Goal: Task Accomplishment & Management: Manage account settings

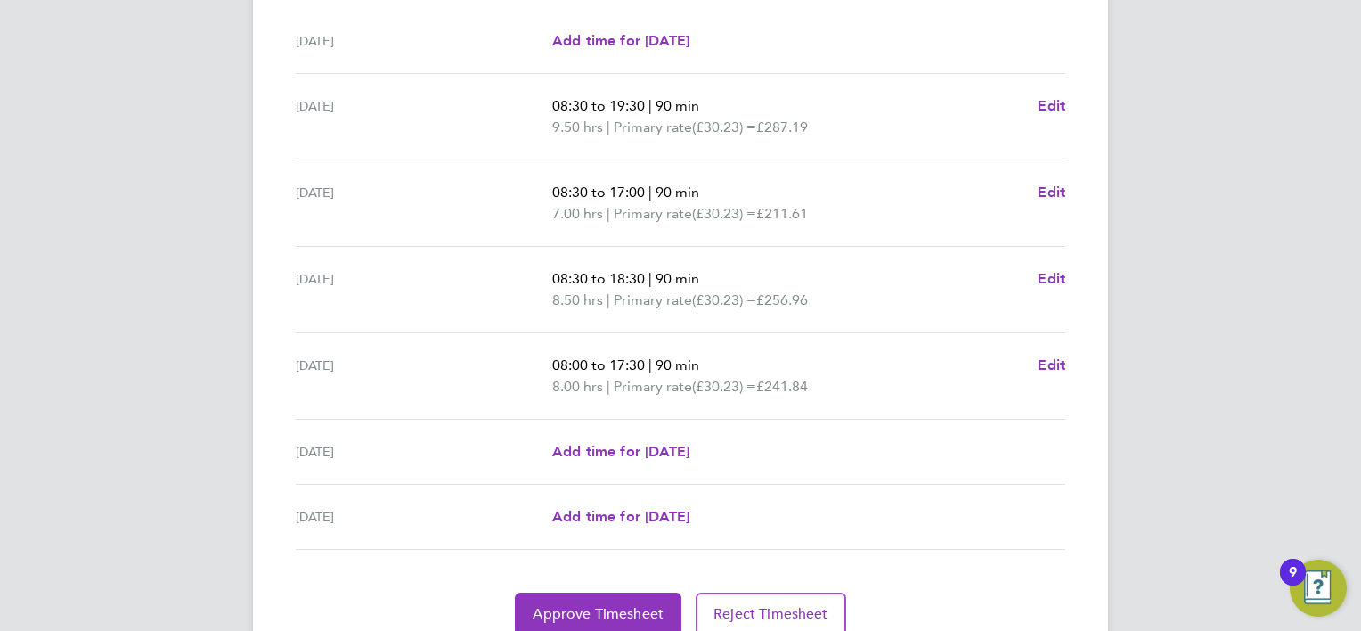
scroll to position [570, 0]
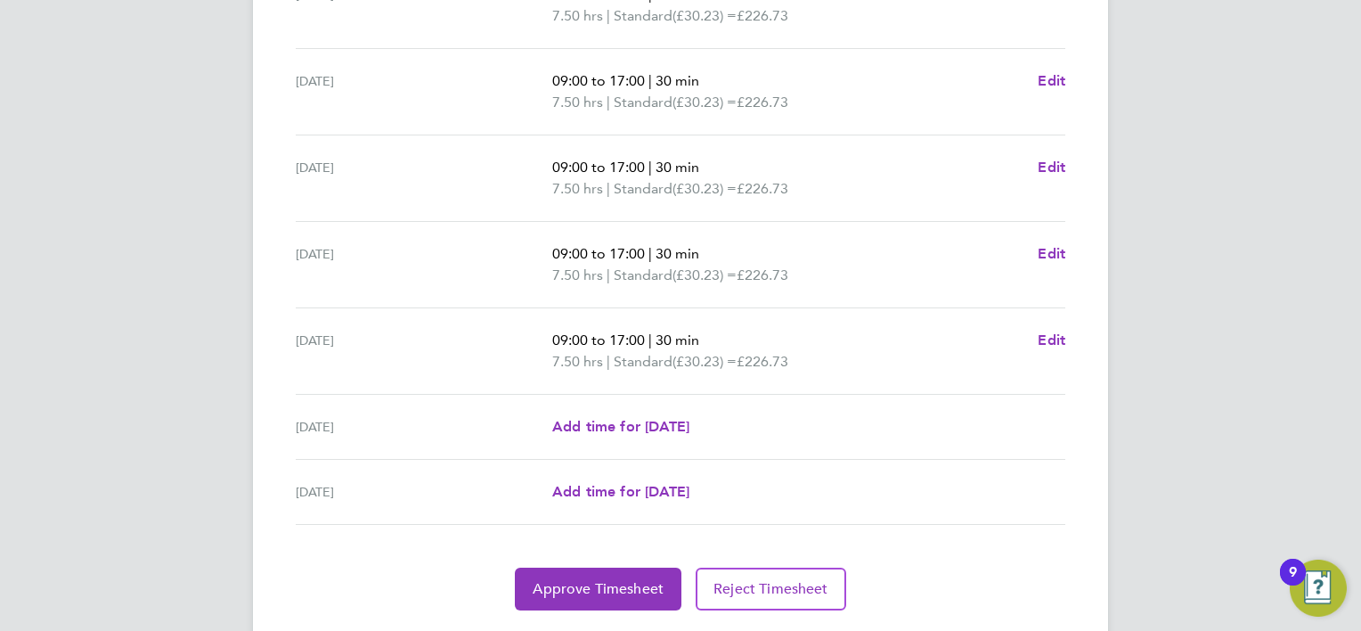
scroll to position [654, 0]
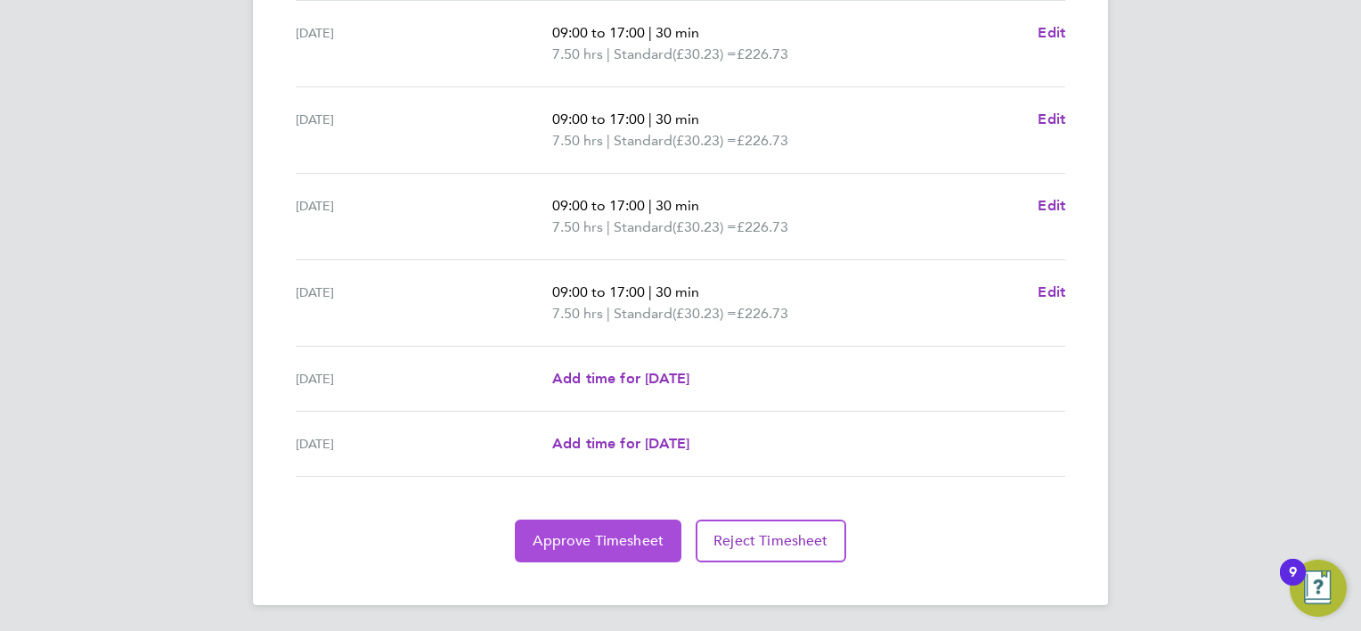
click at [623, 547] on button "Approve Timesheet" at bounding box center [598, 540] width 167 height 43
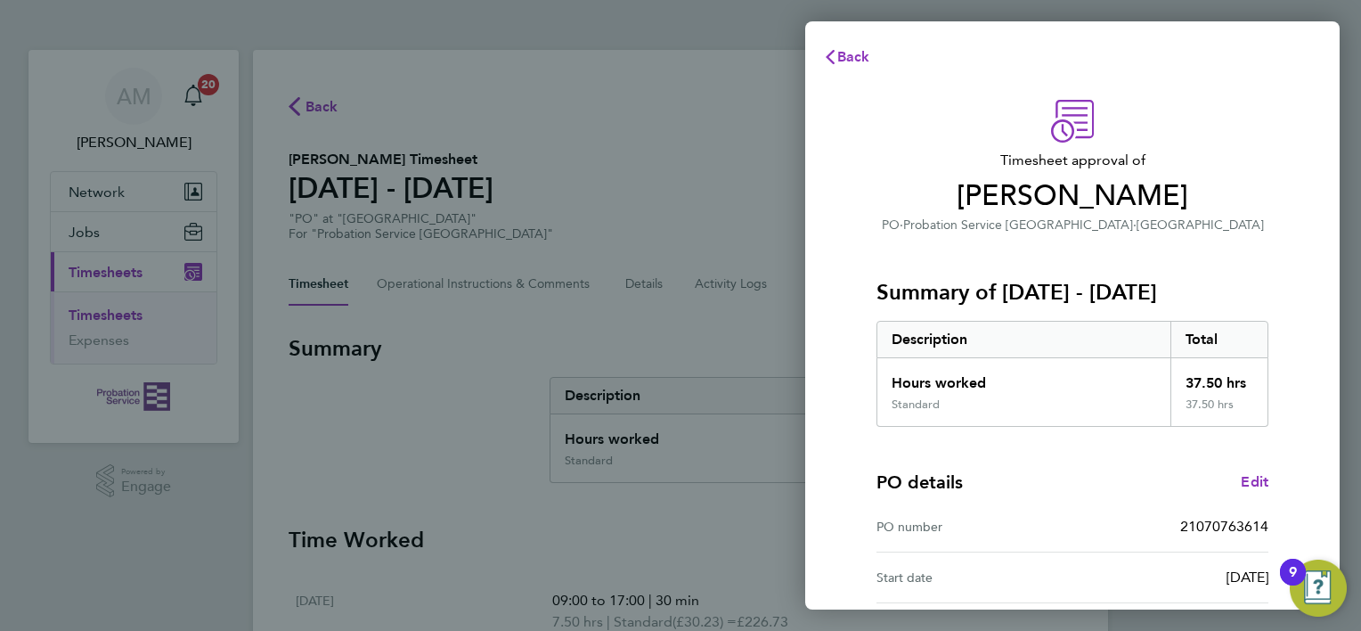
click at [1112, 369] on div "Hours worked" at bounding box center [1023, 377] width 293 height 39
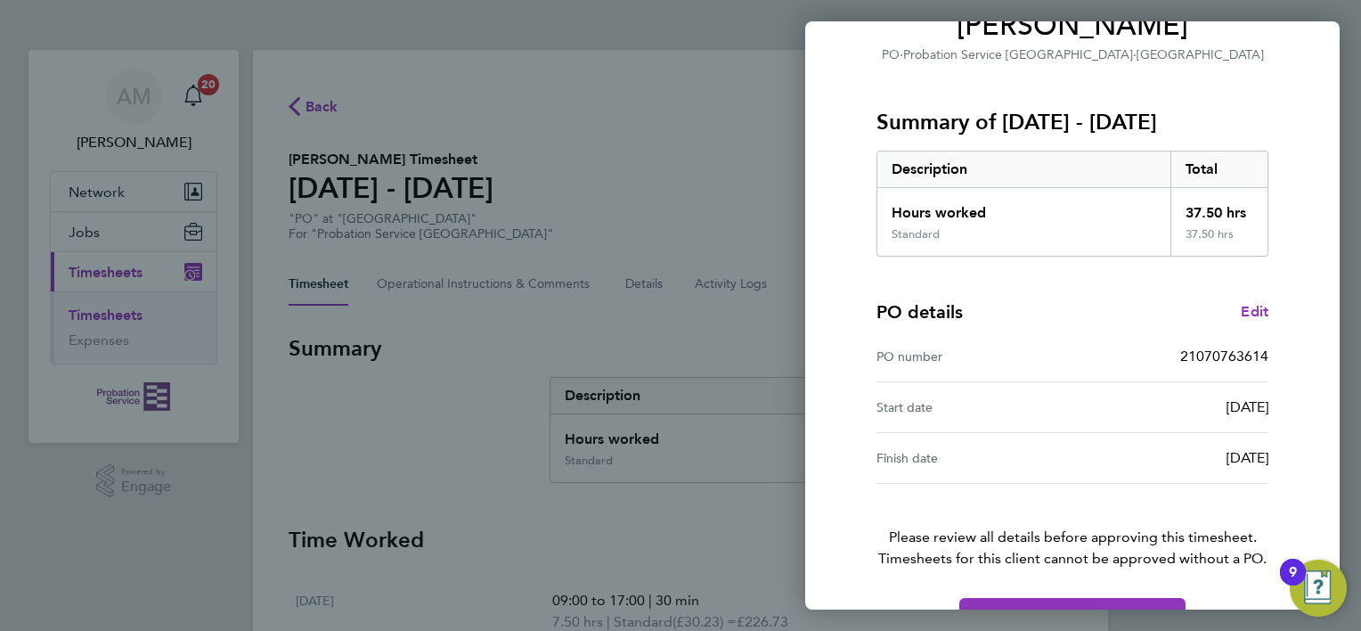
scroll to position [221, 0]
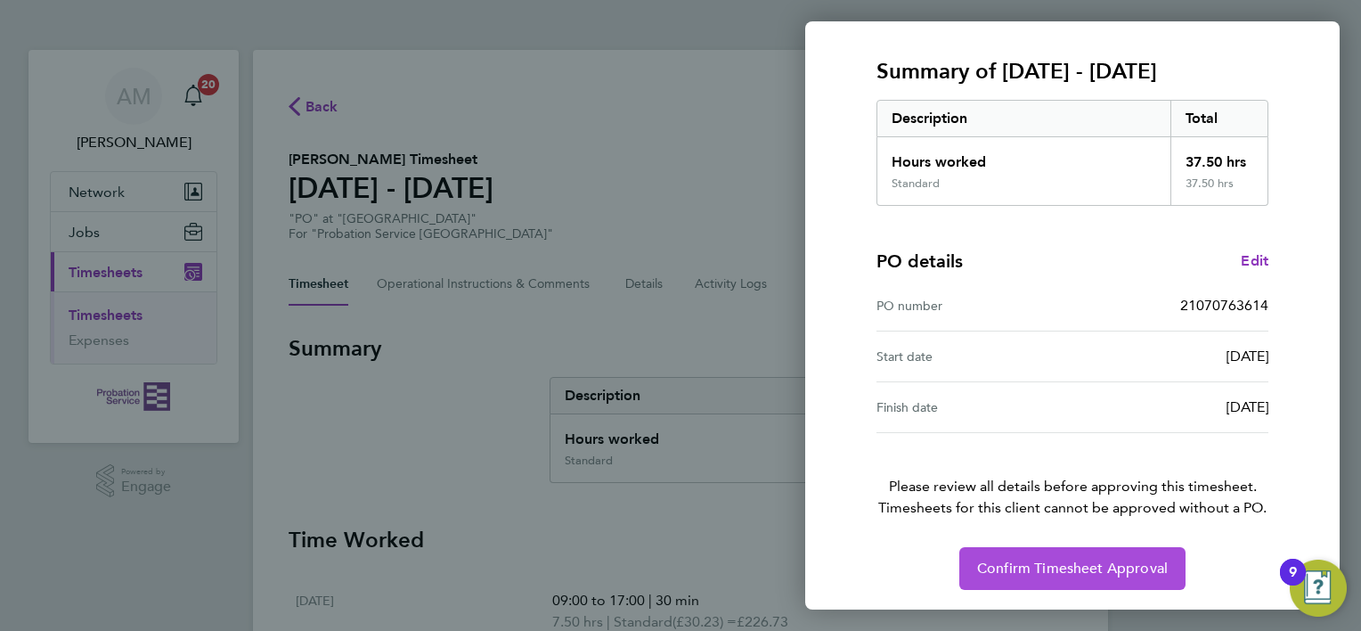
click at [1018, 563] on span "Confirm Timesheet Approval" at bounding box center [1072, 568] width 191 height 18
